Goal: Task Accomplishment & Management: Use online tool/utility

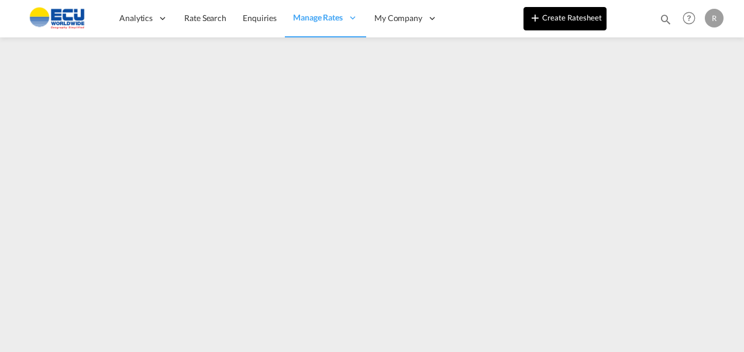
click at [560, 22] on button "Create Ratesheet" at bounding box center [564, 18] width 83 height 23
click at [548, 18] on button "Create Ratesheet" at bounding box center [564, 18] width 83 height 23
click at [551, 18] on button "Create Ratesheet" at bounding box center [564, 18] width 83 height 23
click at [552, 21] on button "Create Ratesheet" at bounding box center [564, 18] width 83 height 23
